Goal: Check status: Check status

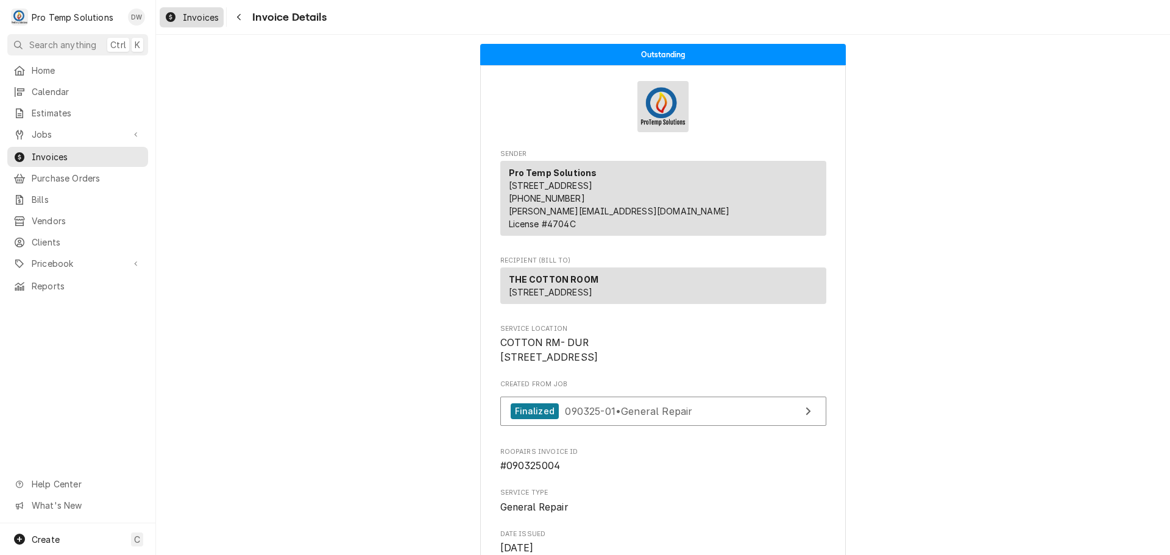
click at [193, 17] on span "Invoices" at bounding box center [201, 17] width 36 height 13
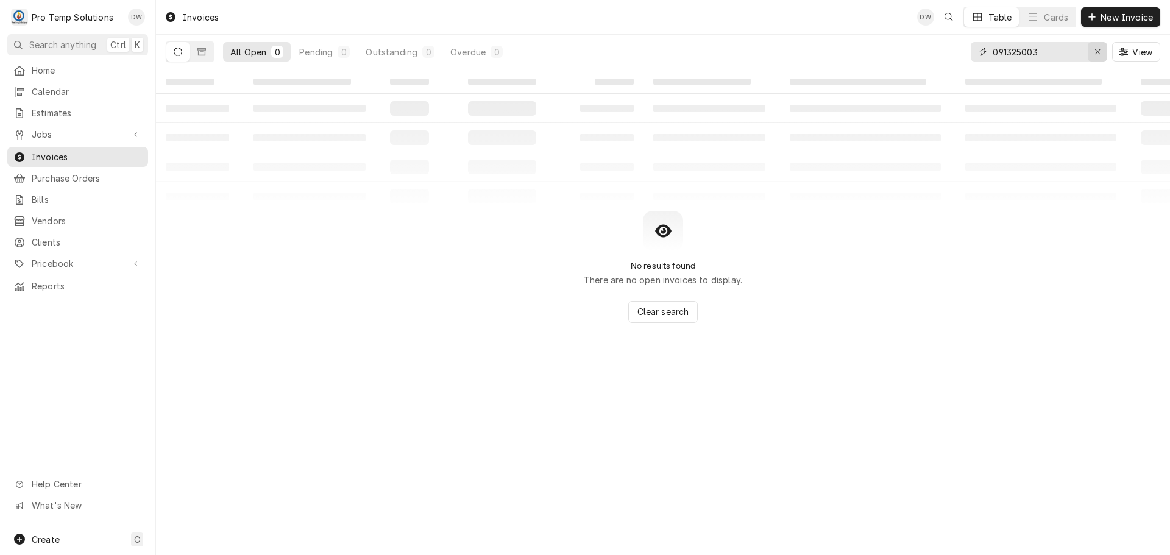
click at [1094, 52] on icon "Erase input" at bounding box center [1097, 52] width 7 height 9
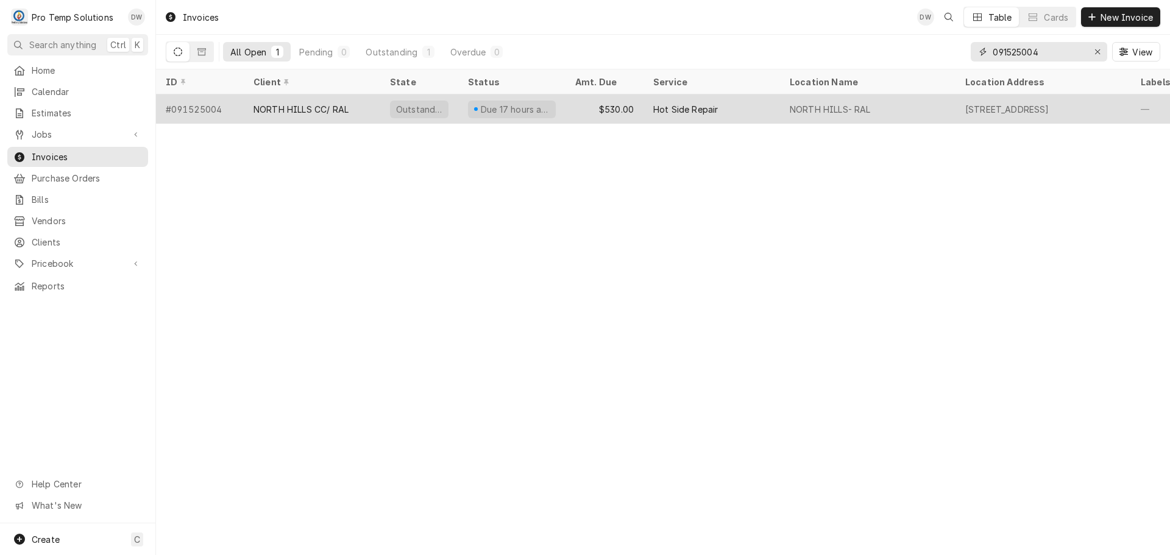
type input "091525004"
click at [739, 112] on div "Hot Side Repair" at bounding box center [711, 108] width 136 height 29
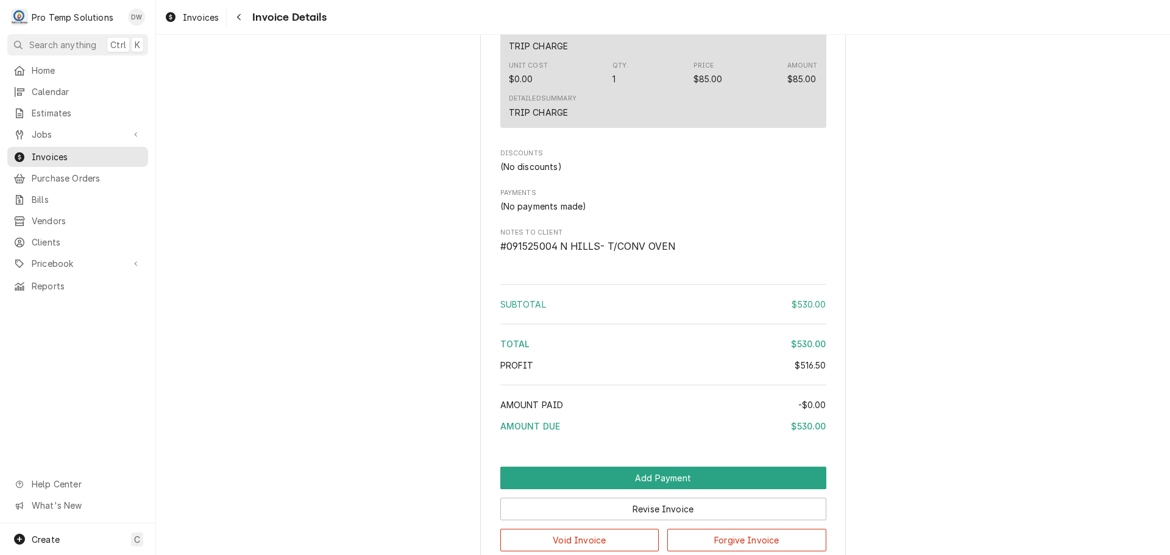
scroll to position [1282, 0]
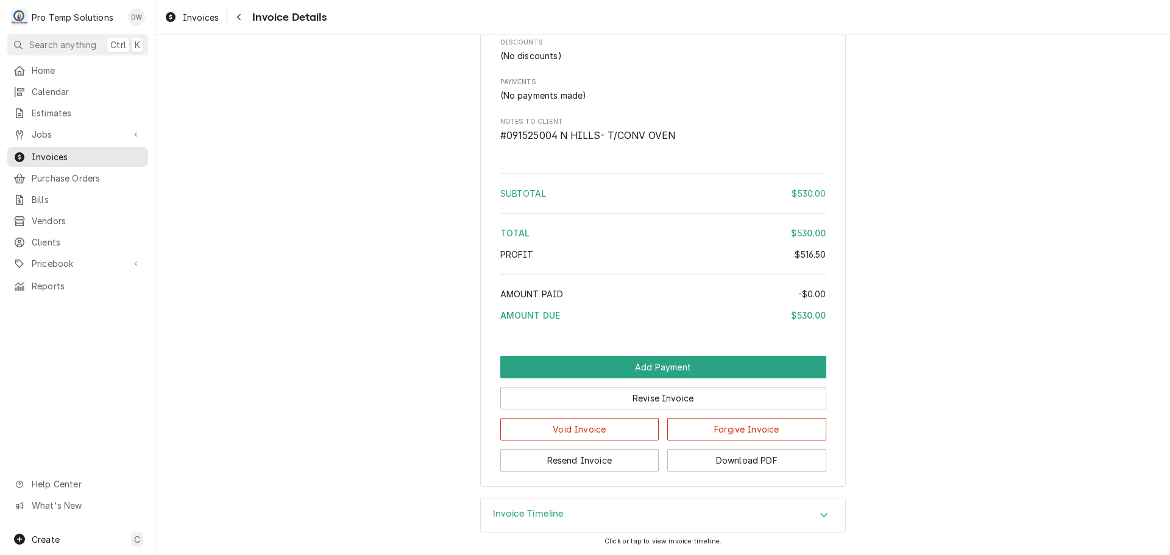
click at [820, 512] on icon "Accordion Header" at bounding box center [824, 515] width 9 height 10
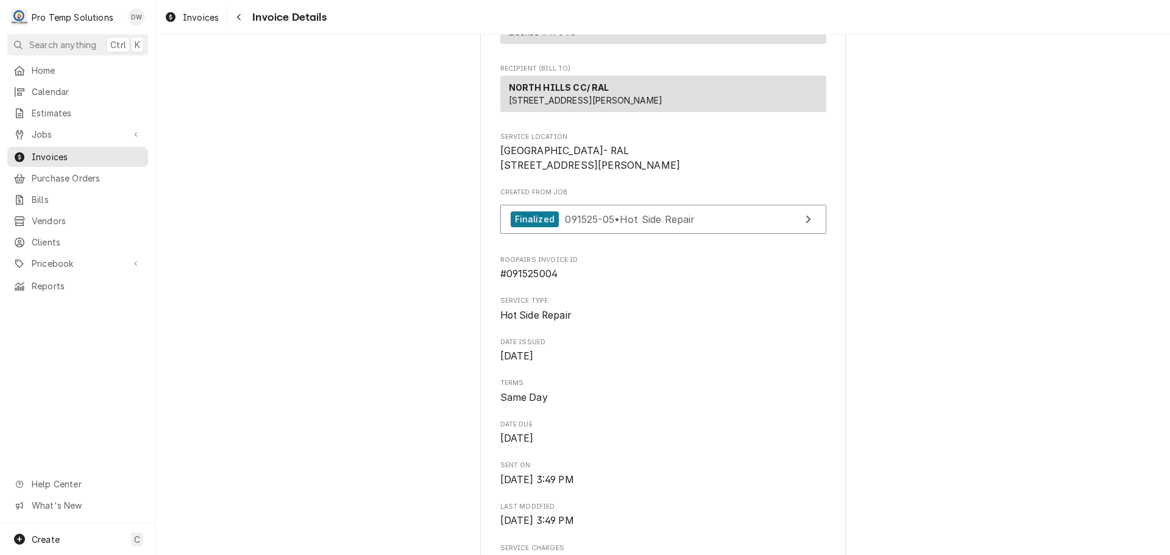
scroll to position [176, 0]
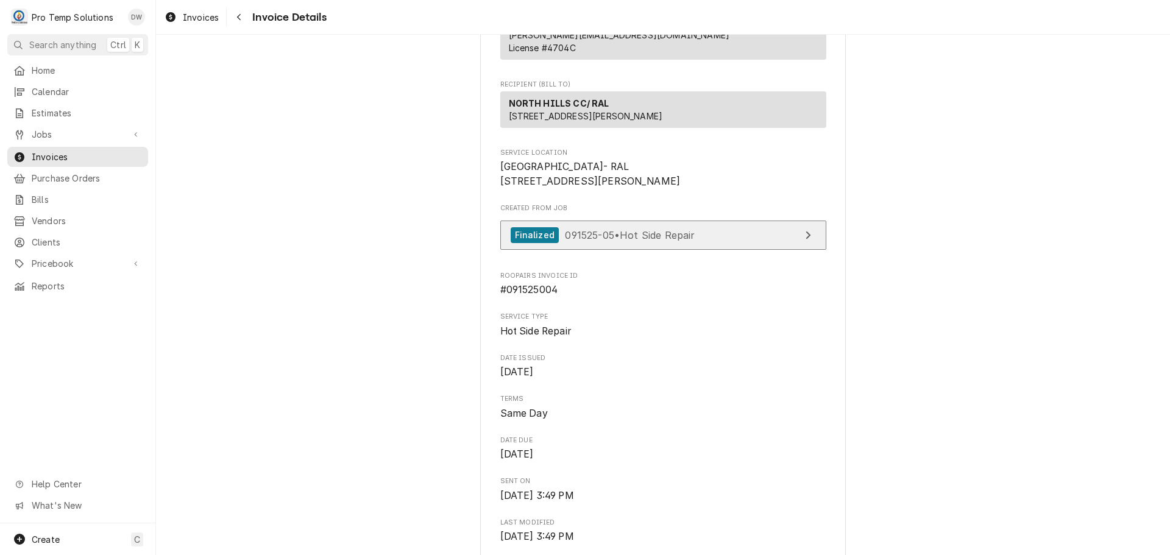
click at [682, 241] on span "091525-05 • Hot Side Repair" at bounding box center [630, 235] width 130 height 12
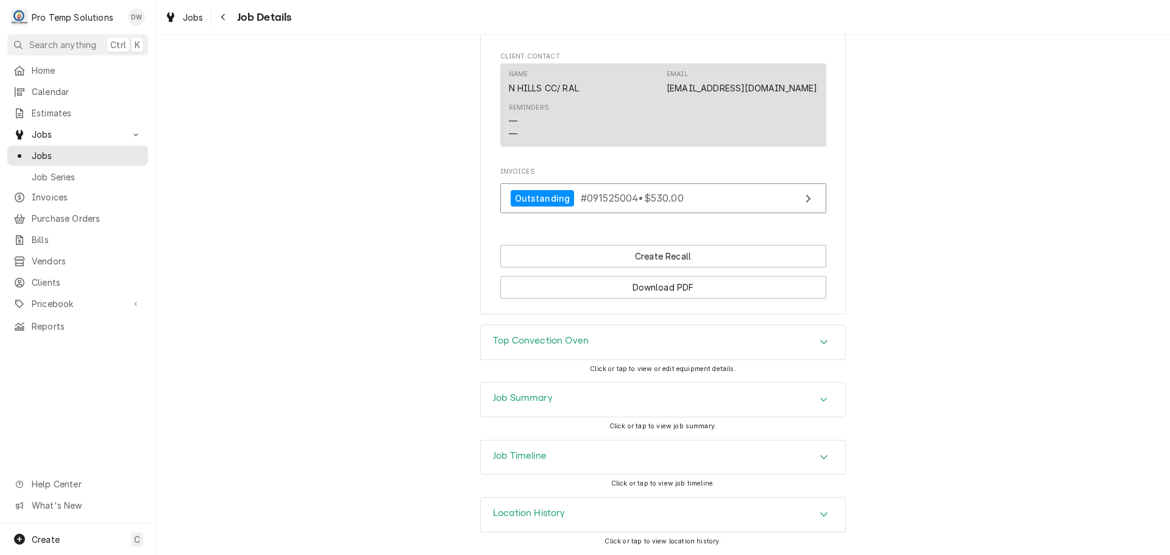
scroll to position [690, 0]
click at [820, 453] on icon "Accordion Header" at bounding box center [824, 457] width 9 height 10
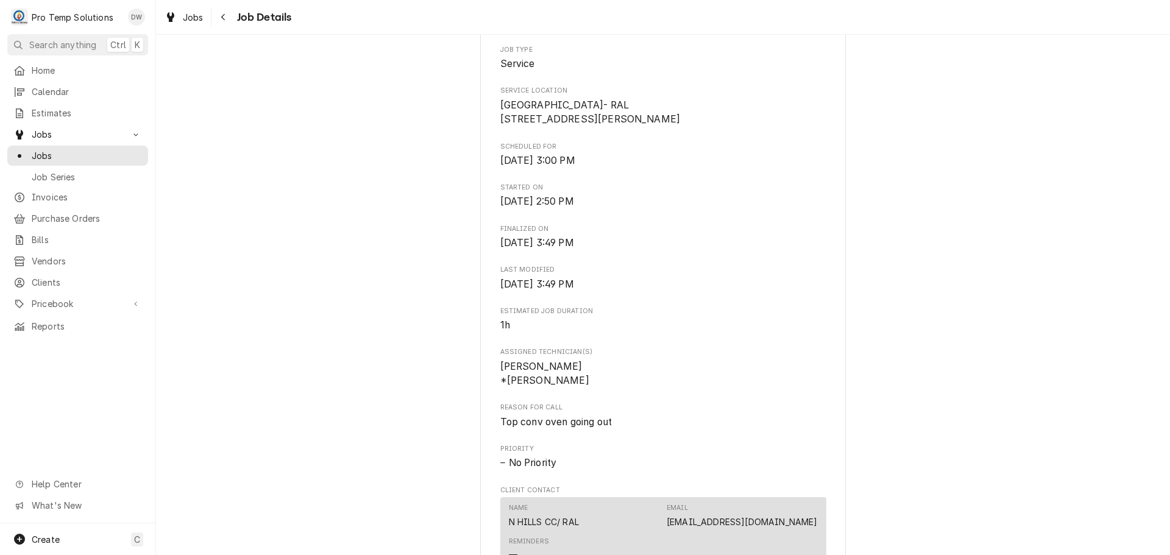
scroll to position [175, 0]
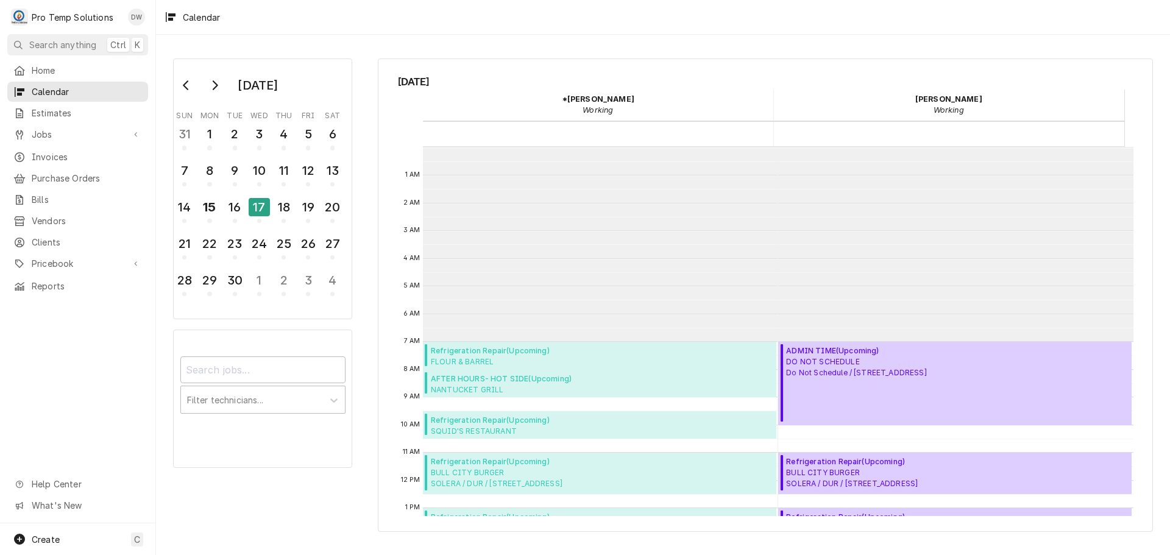
scroll to position [194, 0]
